Goal: Information Seeking & Learning: Learn about a topic

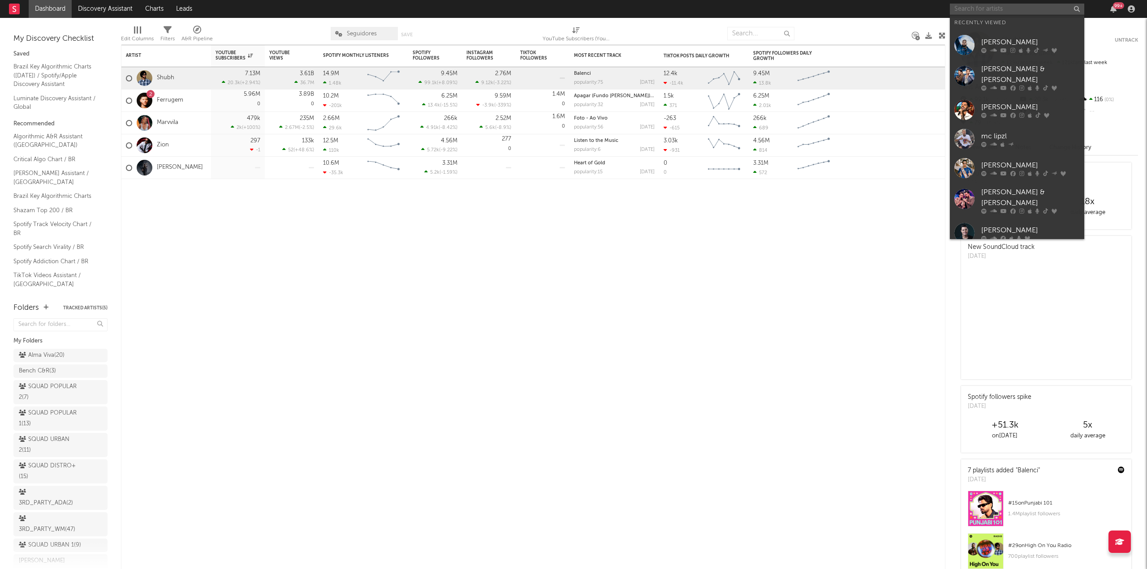
click at [978, 7] on input "text" at bounding box center [1017, 9] width 134 height 11
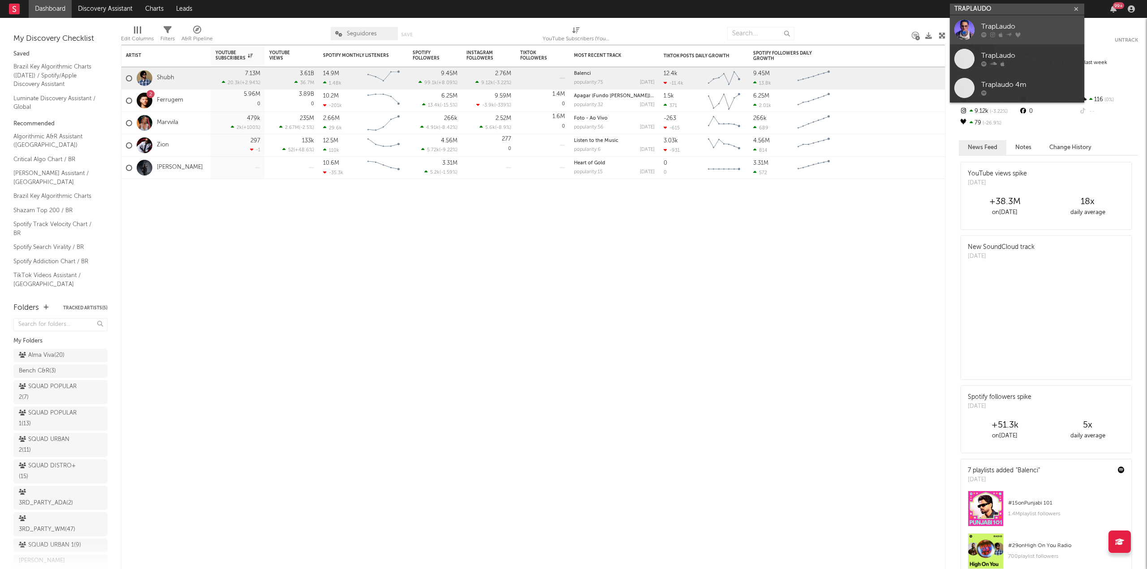
type input "TRAPLAUDO"
click at [987, 17] on link "TrapLaudo" at bounding box center [1017, 29] width 134 height 29
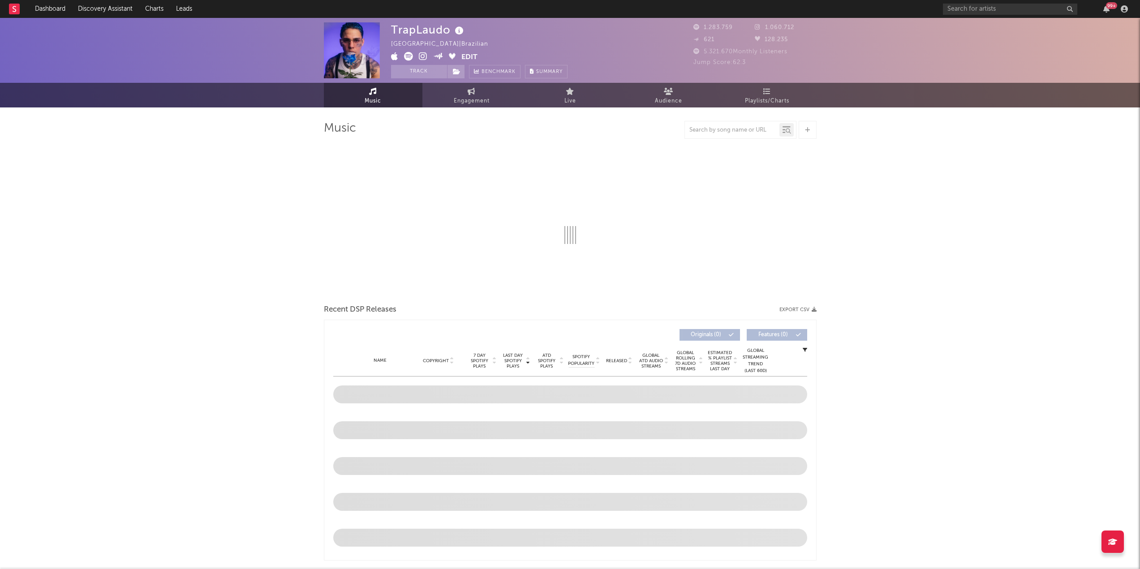
select select "6m"
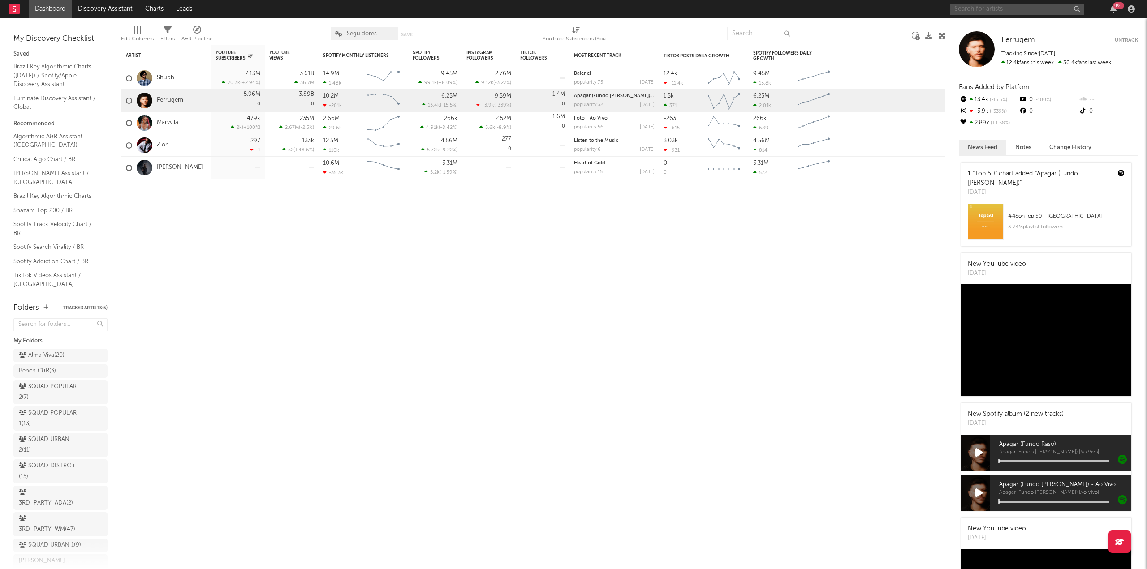
click at [997, 12] on input "text" at bounding box center [1017, 9] width 134 height 11
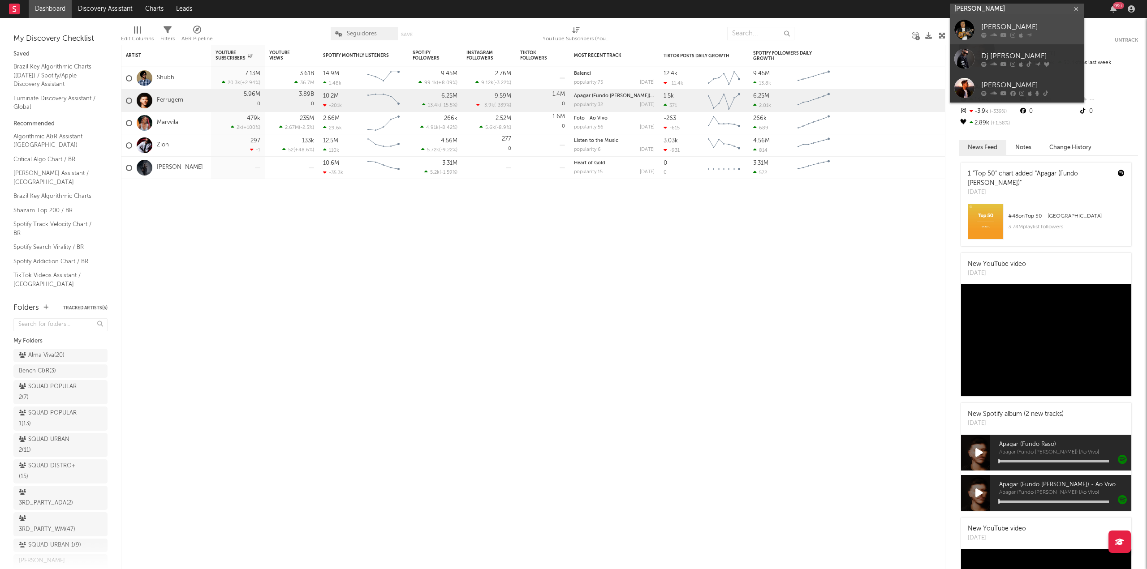
type input "[PERSON_NAME]"
click at [973, 35] on div at bounding box center [964, 30] width 20 height 20
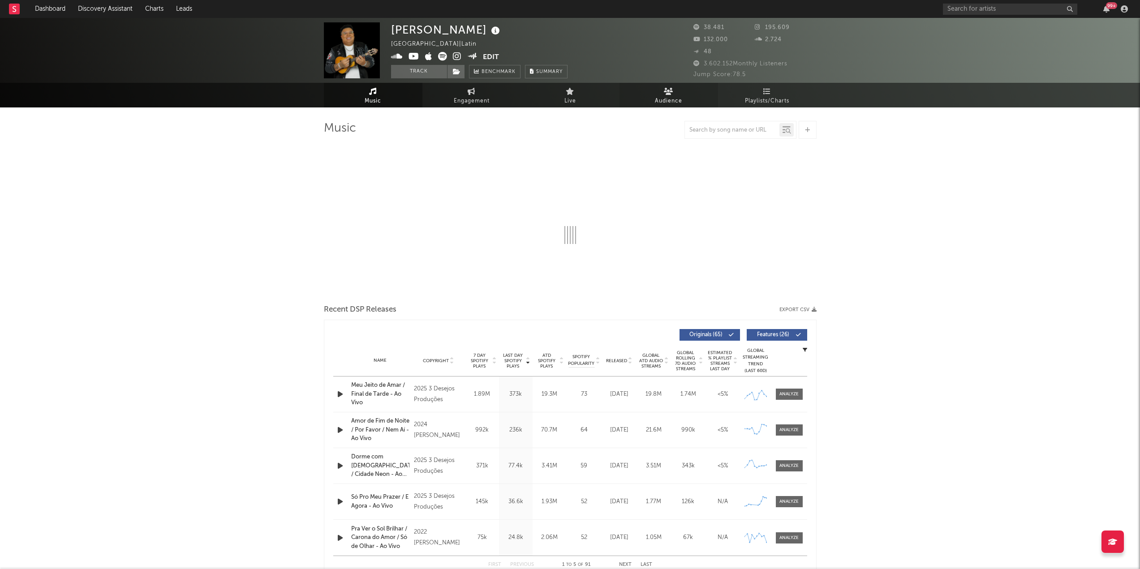
select select "6m"
